Goal: Information Seeking & Learning: Learn about a topic

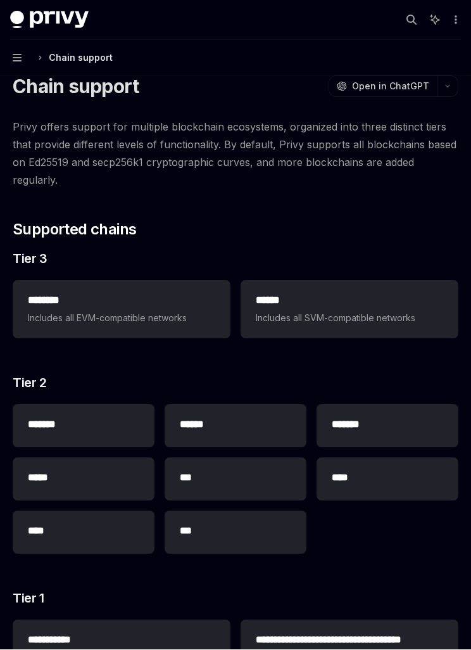
scroll to position [48, 0]
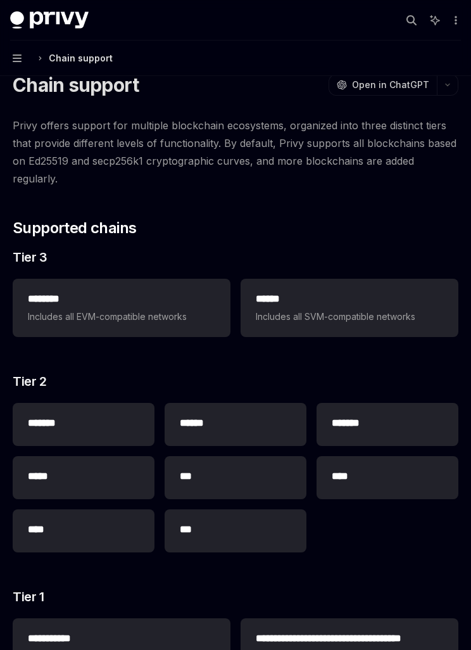
click at [78, 309] on span "Includes all EVM-compatible networks" at bounding box center [122, 316] width 188 height 15
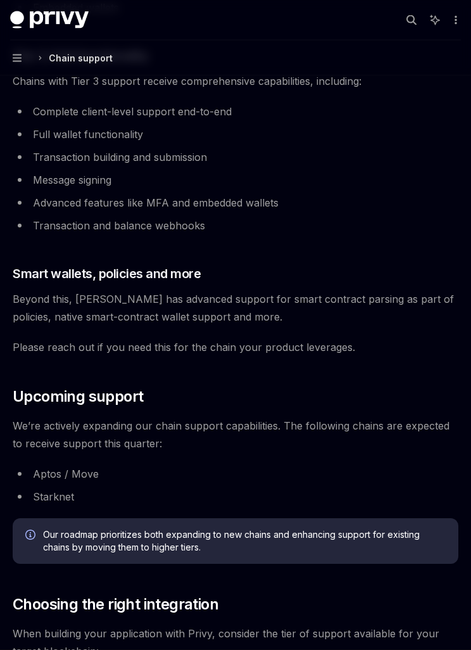
scroll to position [1047, 0]
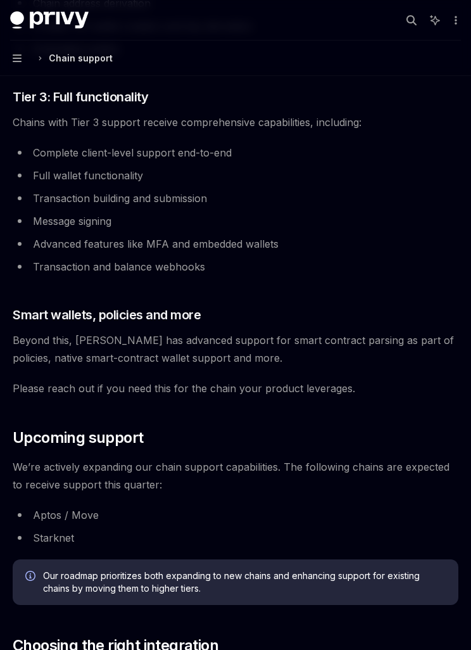
click at [15, 68] on button "Navigation Chain support" at bounding box center [235, 58] width 471 height 35
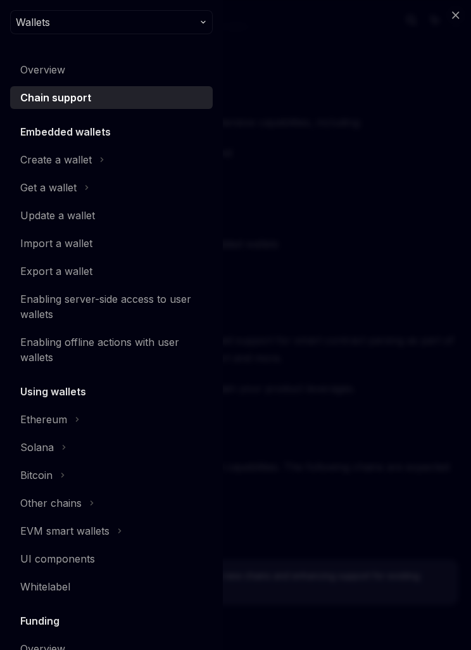
click at [99, 161] on icon at bounding box center [101, 159] width 5 height 15
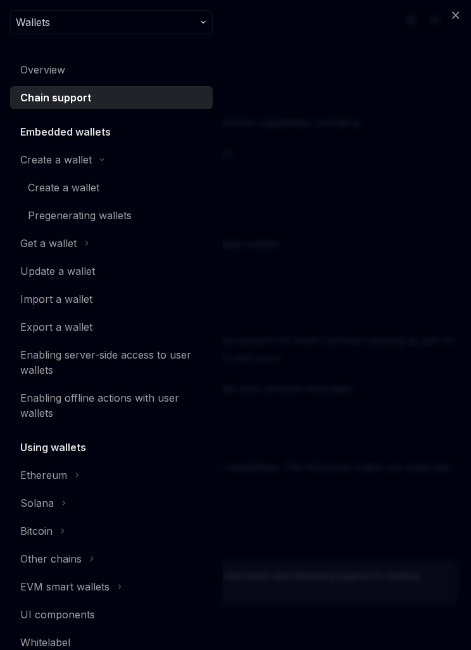
click at [75, 243] on div "Get a wallet" at bounding box center [48, 243] width 56 height 15
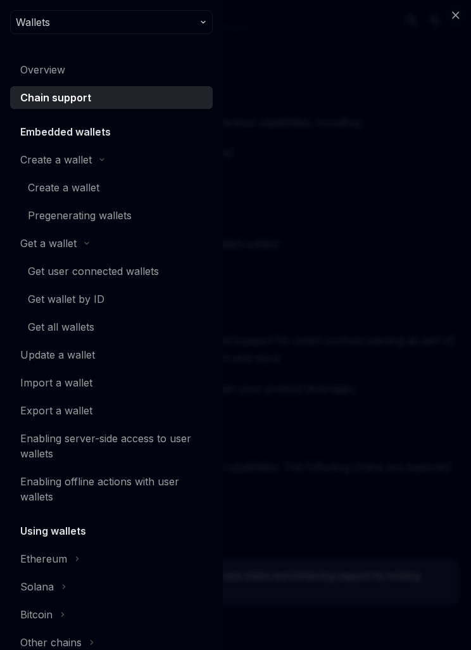
click at [54, 184] on div "Create a wallet" at bounding box center [64, 187] width 72 height 15
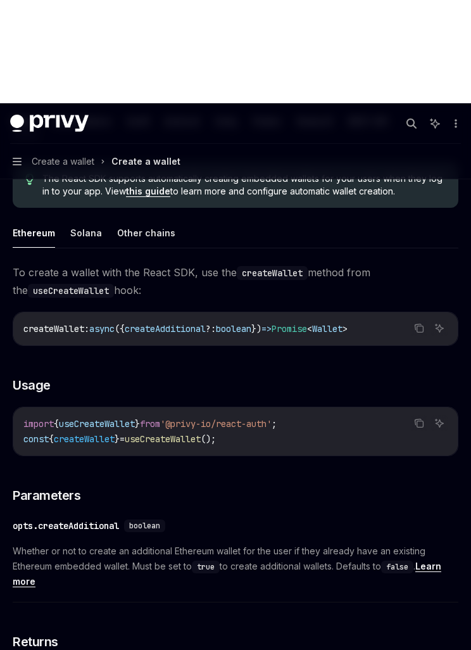
type textarea "*"
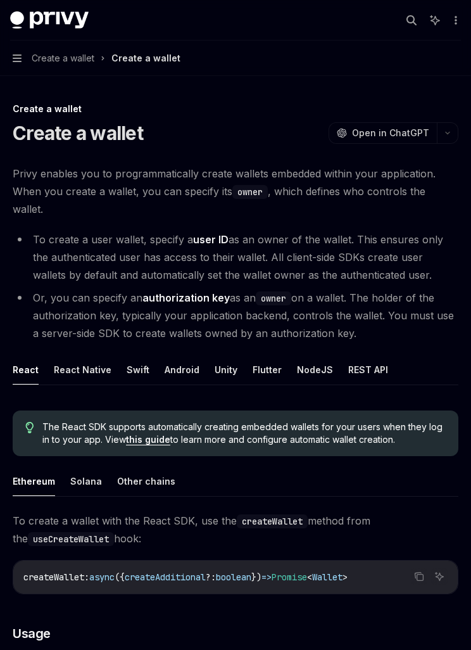
click at [411, 25] on icon "button" at bounding box center [412, 20] width 10 height 10
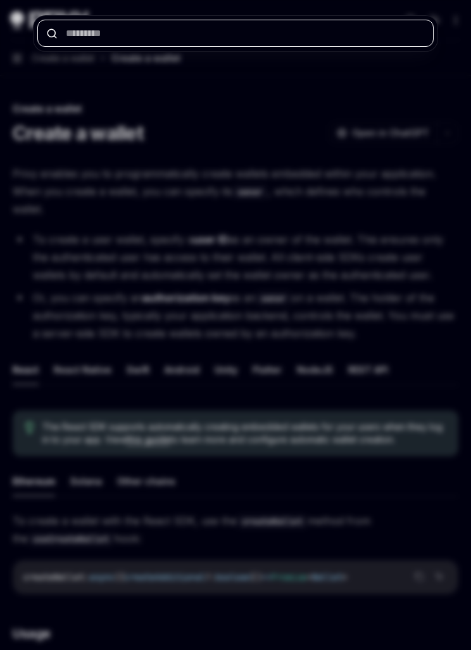
click at [74, 44] on input "text" at bounding box center [235, 33] width 397 height 27
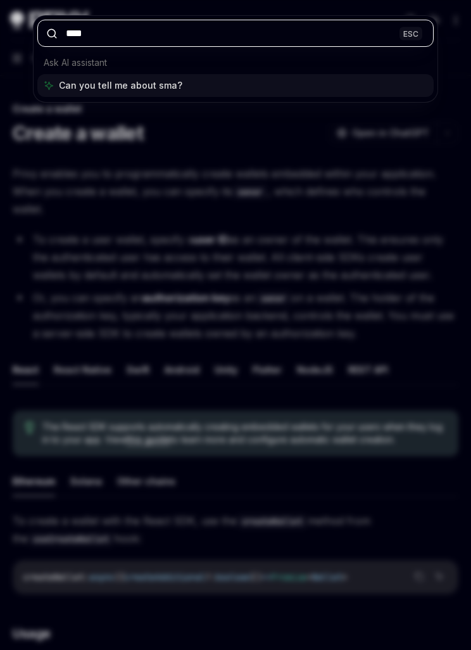
type input "*****"
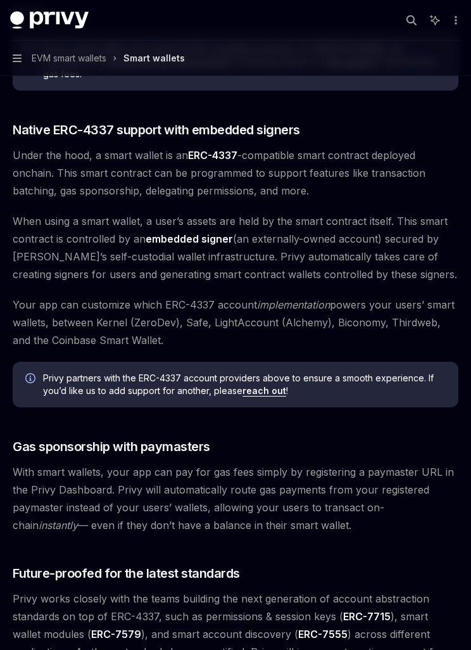
scroll to position [865, 0]
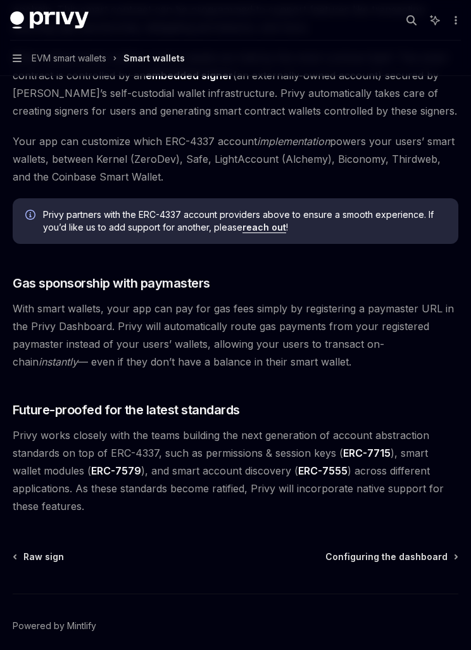
click at [391, 551] on span "Configuring the dashboard" at bounding box center [387, 557] width 122 height 13
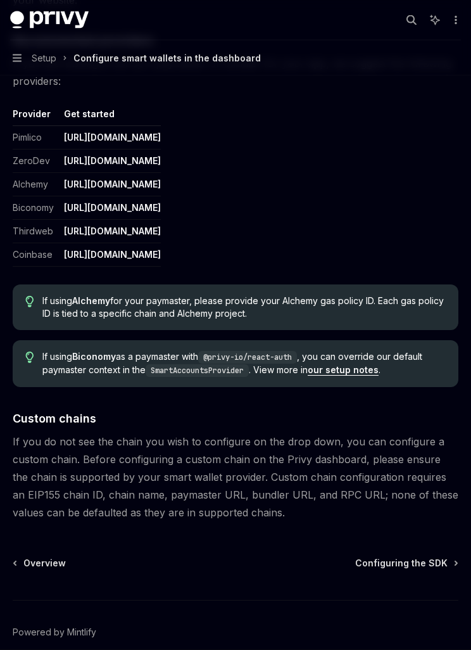
scroll to position [1609, 0]
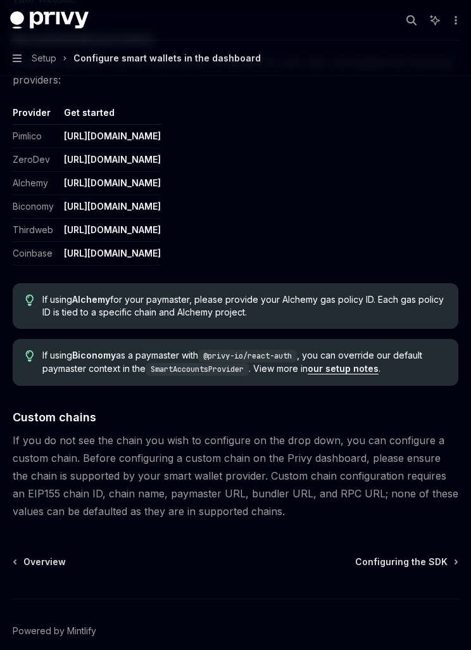
click at [384, 556] on span "Configuring the SDK" at bounding box center [401, 562] width 93 height 13
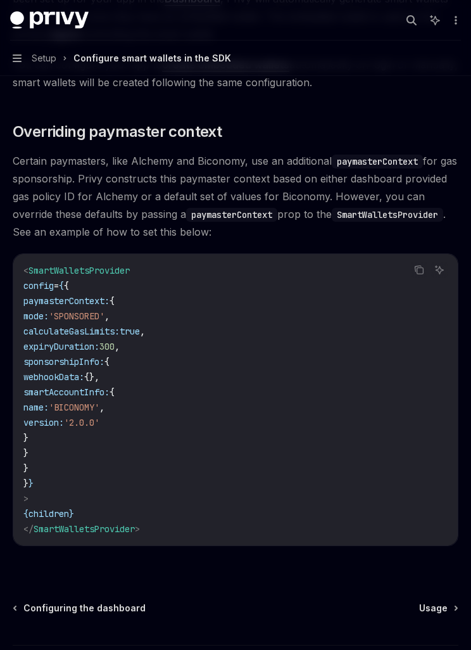
scroll to position [964, 0]
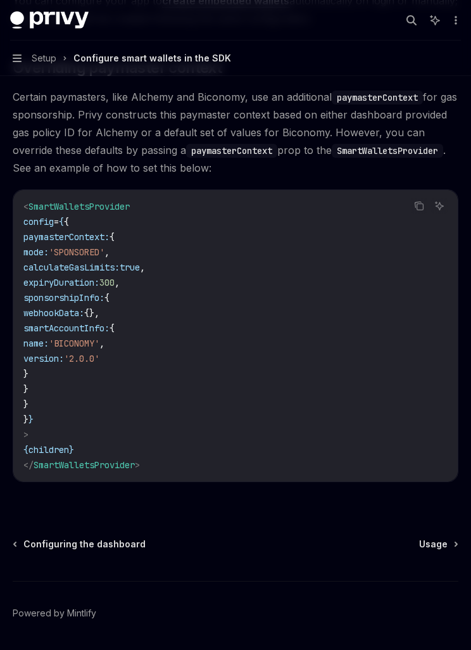
click at [428, 546] on span "Usage" at bounding box center [433, 544] width 29 height 13
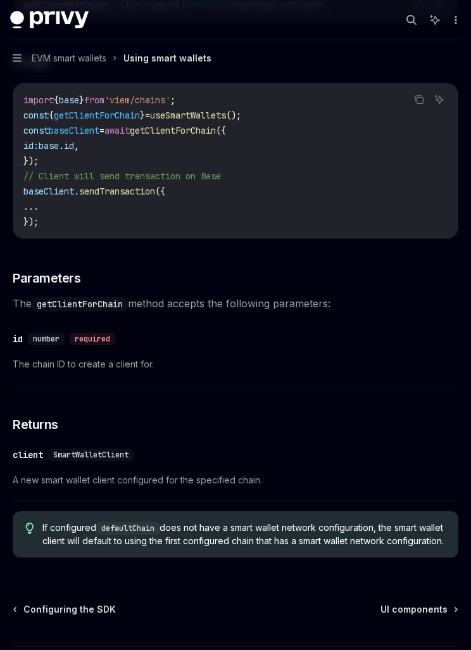
scroll to position [3774, 0]
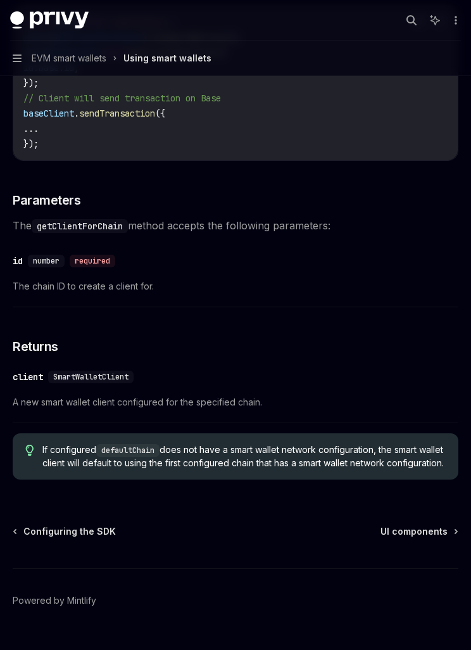
click at [423, 538] on span "UI components" at bounding box center [414, 531] width 67 height 13
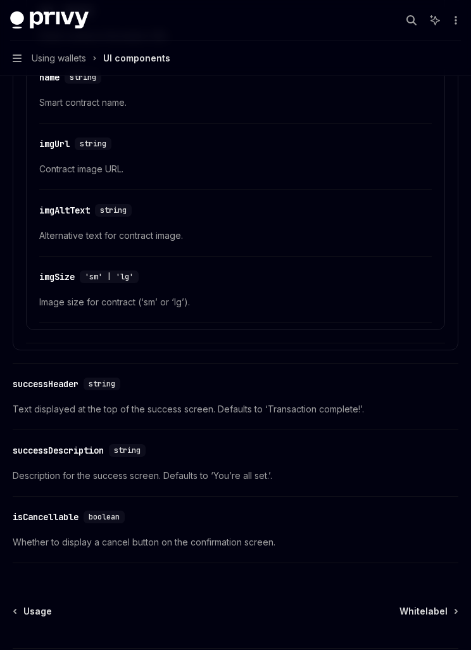
scroll to position [2209, 0]
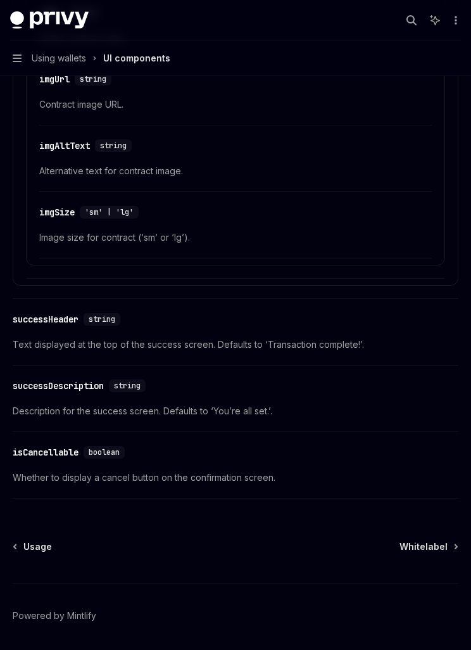
click at [435, 549] on span "Whitelabel" at bounding box center [424, 546] width 48 height 13
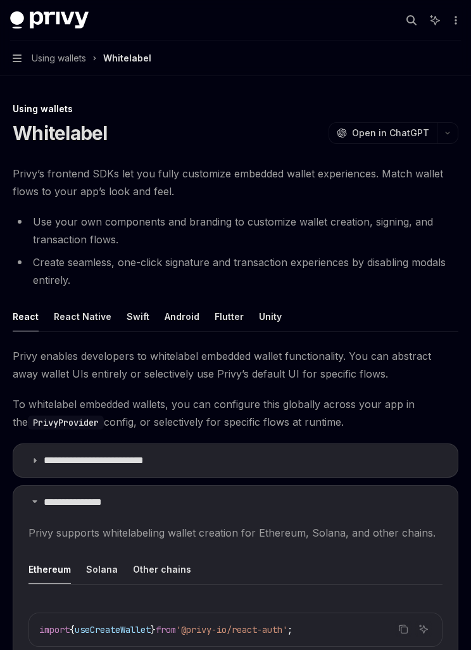
click at [425, 538] on span "Privy supports whitelabeling wallet creation for Ethereum, Solana, and other ch…" at bounding box center [236, 533] width 414 height 18
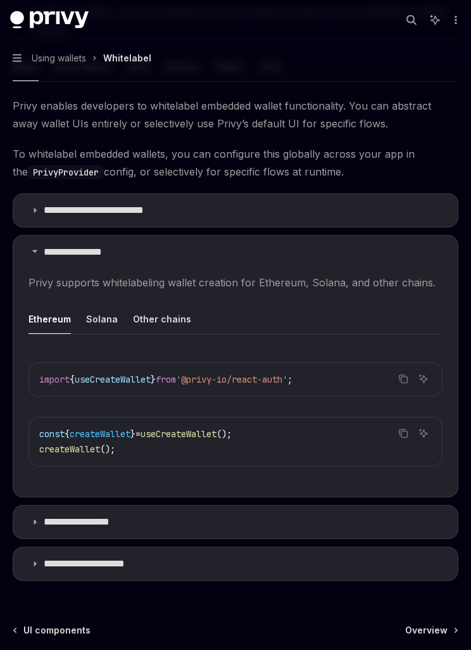
scroll to position [336, 0]
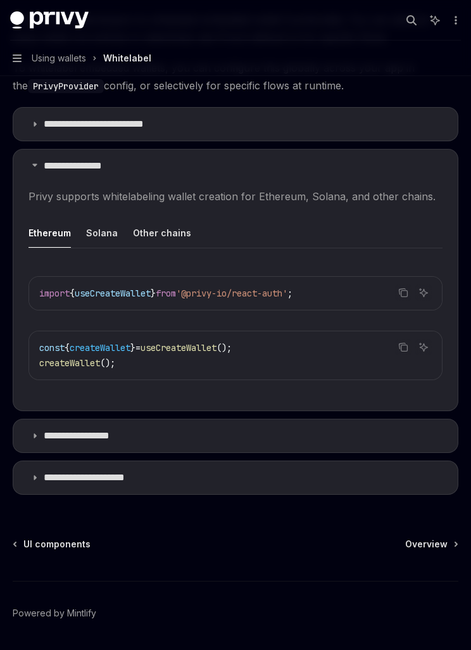
click at [421, 547] on span "Overview" at bounding box center [426, 544] width 42 height 13
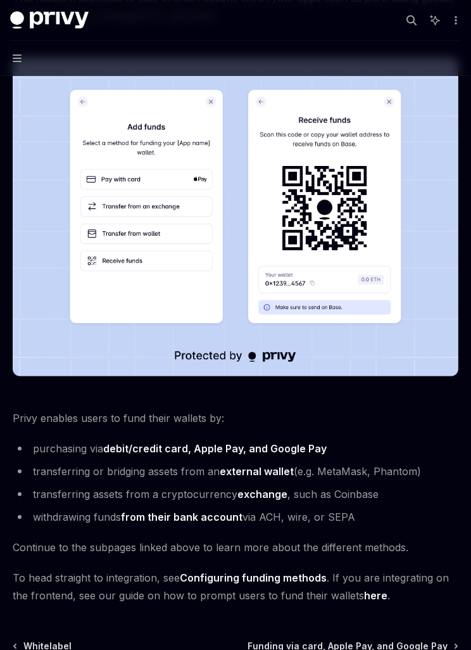
scroll to position [326, 0]
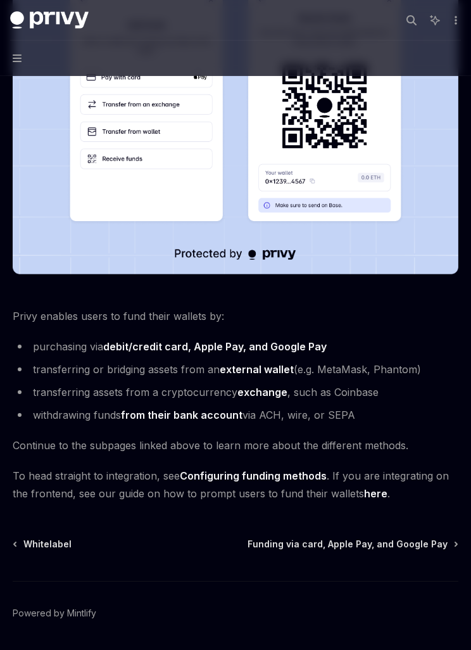
type textarea "*"
